Goal: Find specific page/section: Find specific page/section

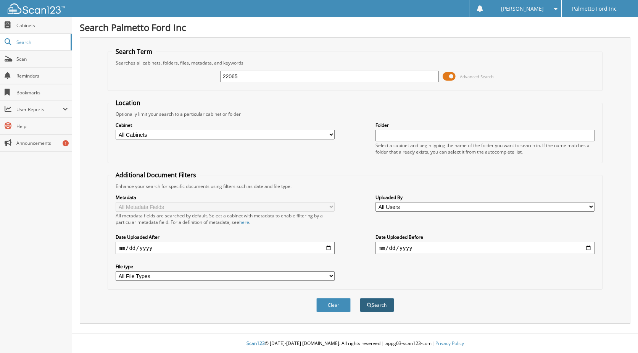
type input "22065"
click at [365, 302] on button "Search" at bounding box center [377, 305] width 34 height 14
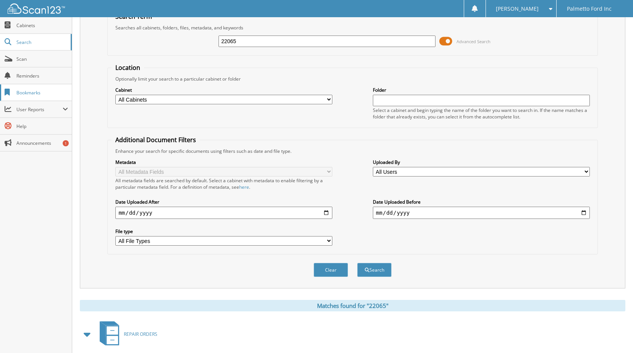
scroll to position [24, 0]
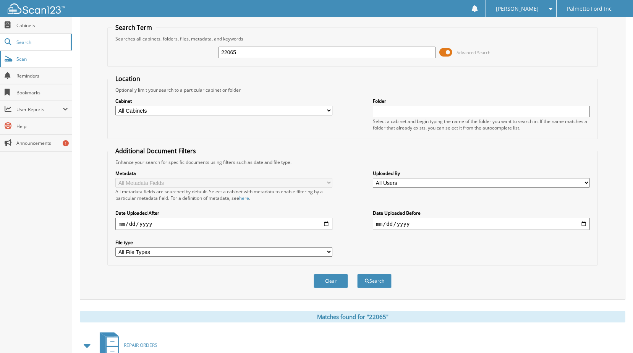
click at [32, 60] on span "Scan" at bounding box center [42, 59] width 52 height 6
